Goal: Transaction & Acquisition: Purchase product/service

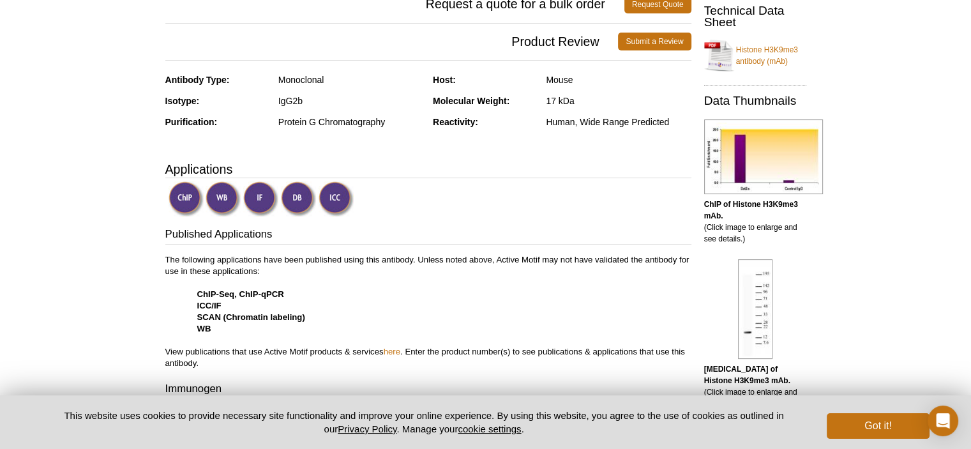
scroll to position [255, 0]
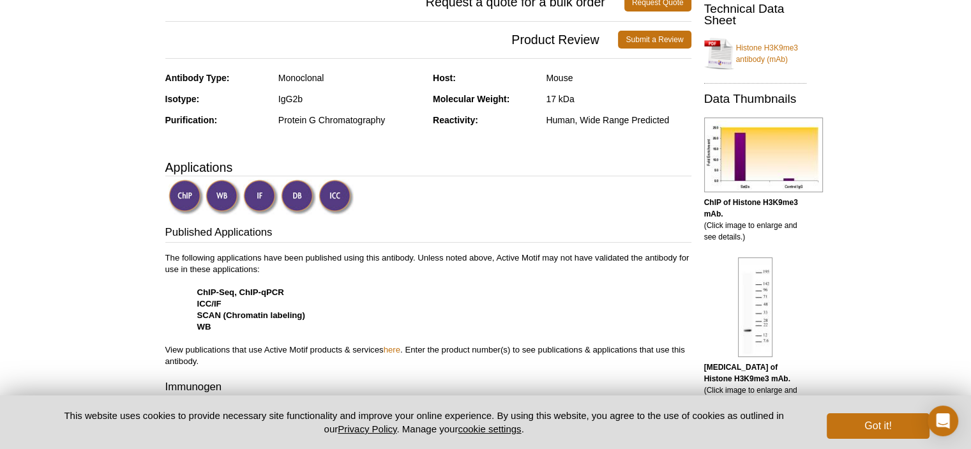
click at [183, 194] on img at bounding box center [185, 196] width 35 height 35
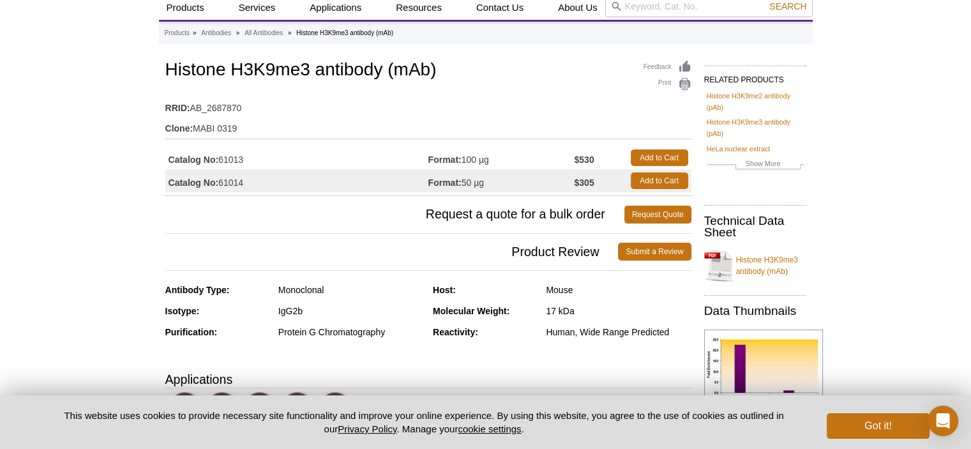
scroll to position [0, 0]
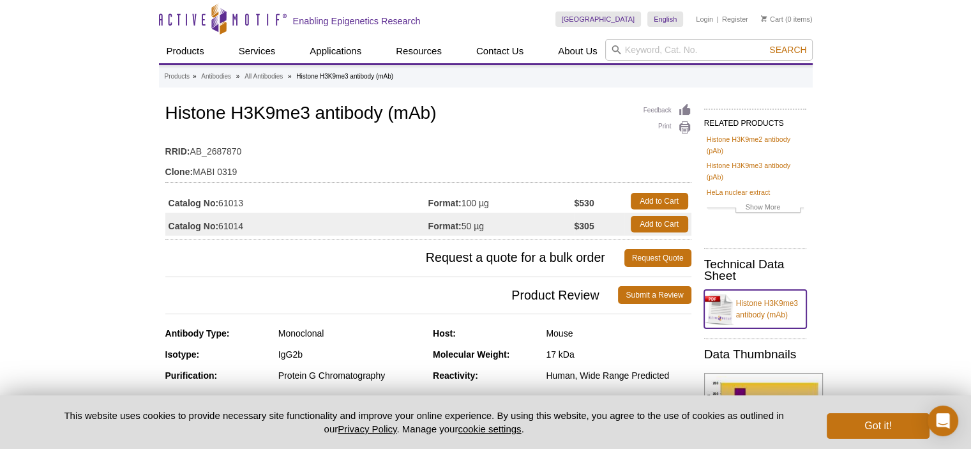
click at [771, 310] on link "Histone H3K9me3 antibody (mAb)" at bounding box center [755, 309] width 102 height 38
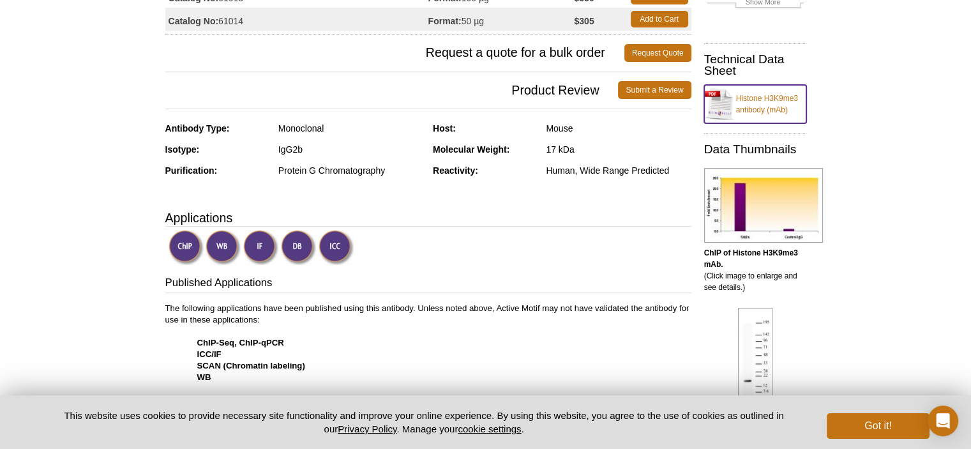
scroll to position [64, 0]
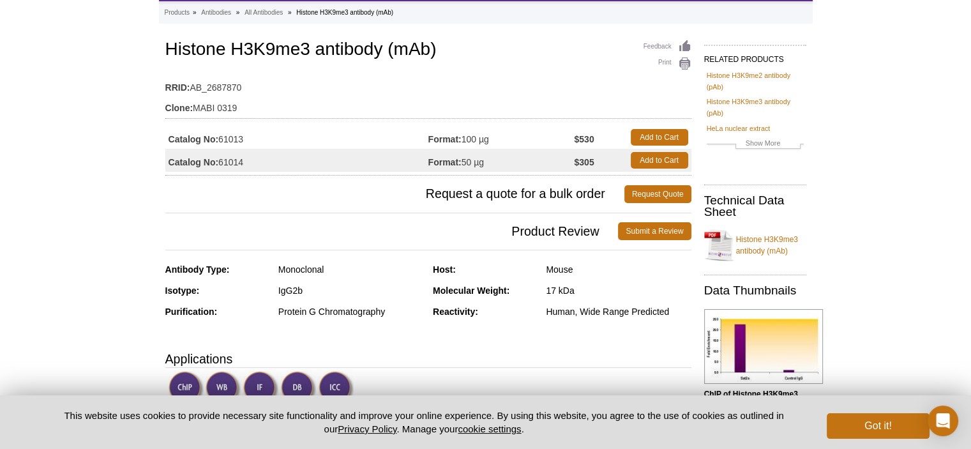
drag, startPoint x: 463, startPoint y: 160, endPoint x: 479, endPoint y: 161, distance: 16.0
click at [465, 160] on td "Format: 50 µg" at bounding box center [501, 160] width 146 height 23
click at [503, 163] on td "Format: 50 µg" at bounding box center [501, 160] width 146 height 23
drag, startPoint x: 428, startPoint y: 160, endPoint x: 459, endPoint y: 164, distance: 31.5
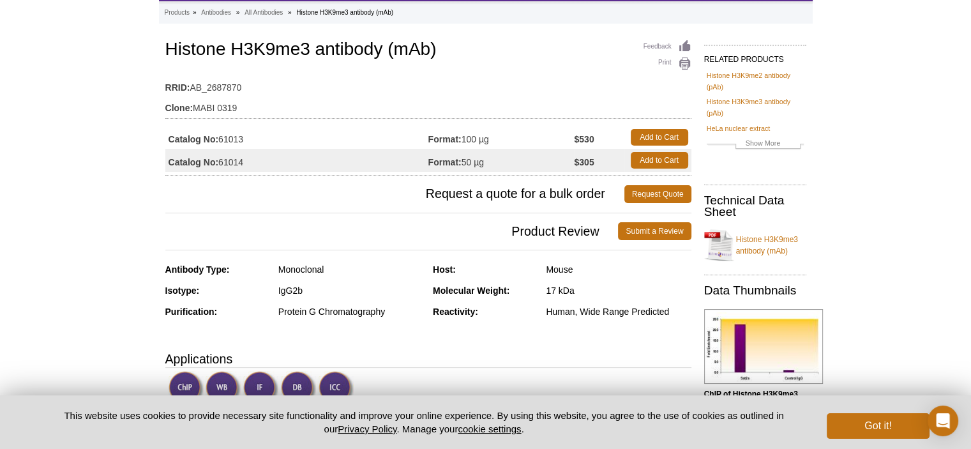
click at [434, 161] on strong "Format:" at bounding box center [444, 161] width 33 height 11
drag, startPoint x: 459, startPoint y: 164, endPoint x: 488, endPoint y: 164, distance: 28.1
click at [488, 164] on td "Format: 50 µg" at bounding box center [501, 160] width 146 height 23
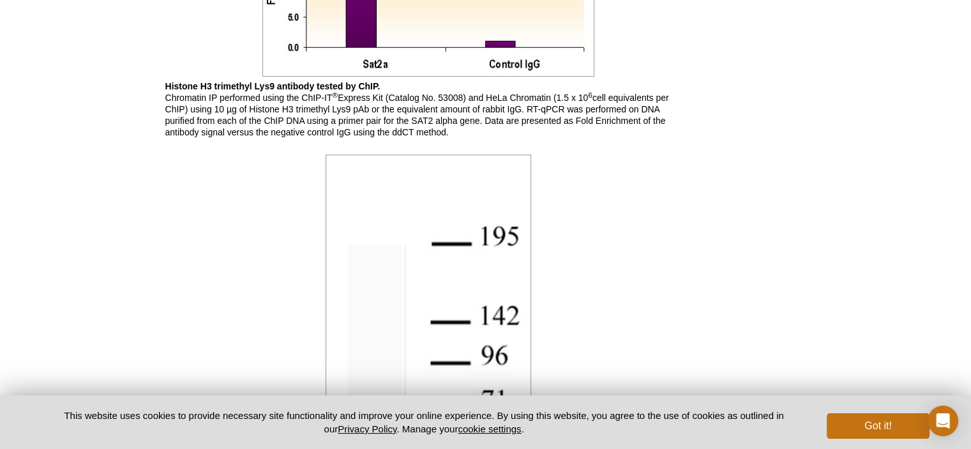
scroll to position [893, 0]
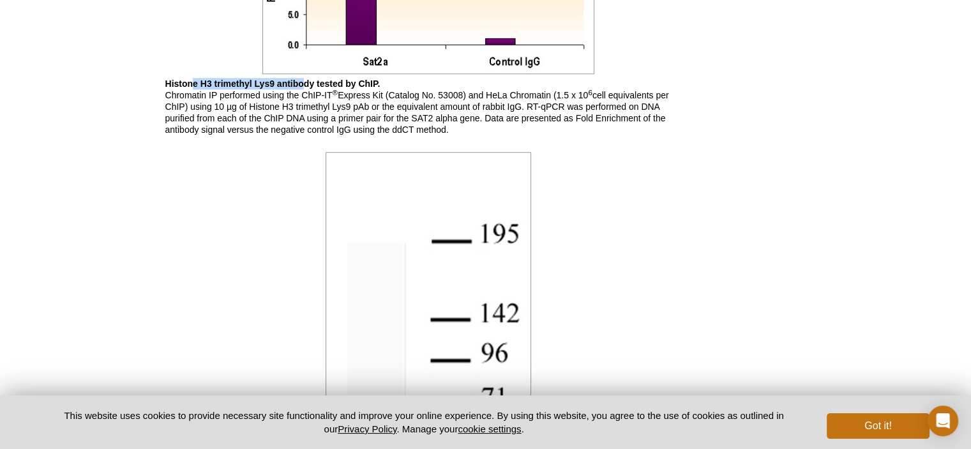
drag, startPoint x: 193, startPoint y: 81, endPoint x: 304, endPoint y: 86, distance: 110.5
click at [304, 86] on b "Histone H3 trimethyl Lys9 antibody tested by ChIP." at bounding box center [272, 83] width 215 height 10
click at [348, 101] on p "Histone H3 trimethyl Lys9 antibody tested by ChIP. Chromatin IP performed using…" at bounding box center [428, 106] width 526 height 57
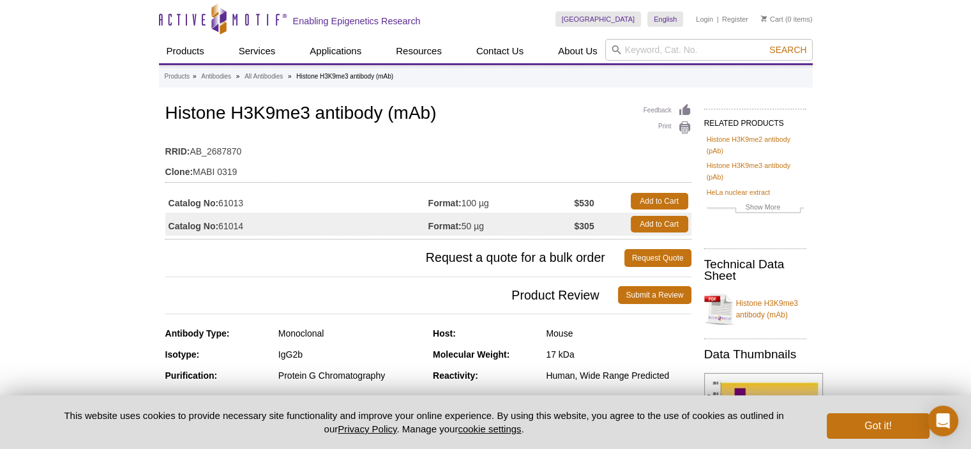
scroll to position [64, 0]
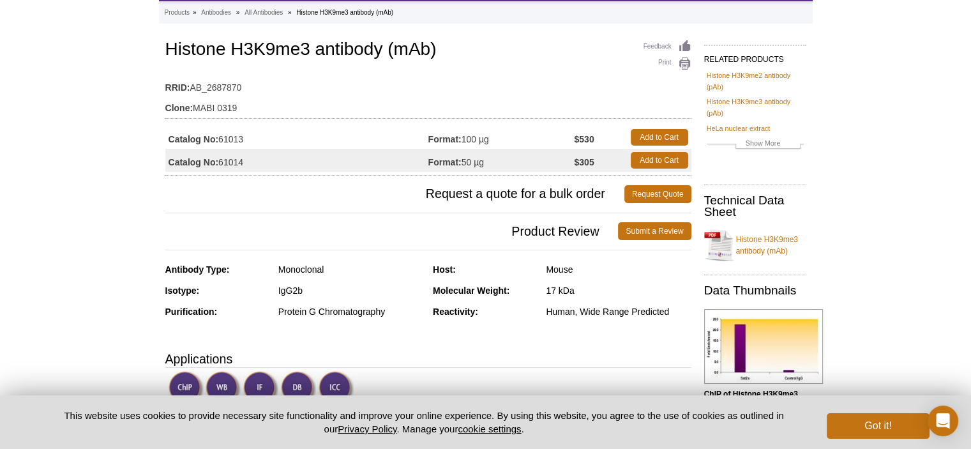
drag, startPoint x: 427, startPoint y: 158, endPoint x: 485, endPoint y: 163, distance: 58.2
click at [485, 163] on tr "Catalog No: 61014 Format: 50 µg $305 Add to Cart" at bounding box center [428, 160] width 526 height 23
